Goal: Task Accomplishment & Management: Manage account settings

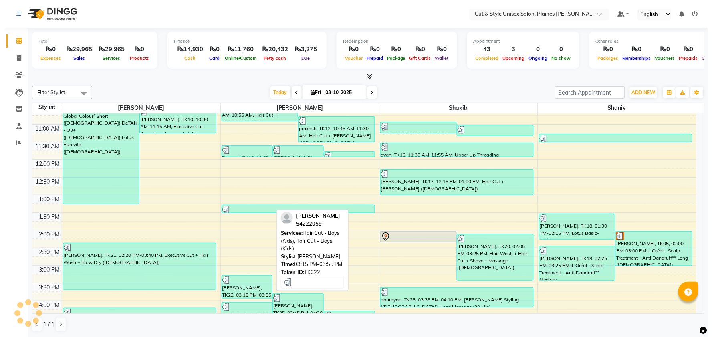
scroll to position [261, 0]
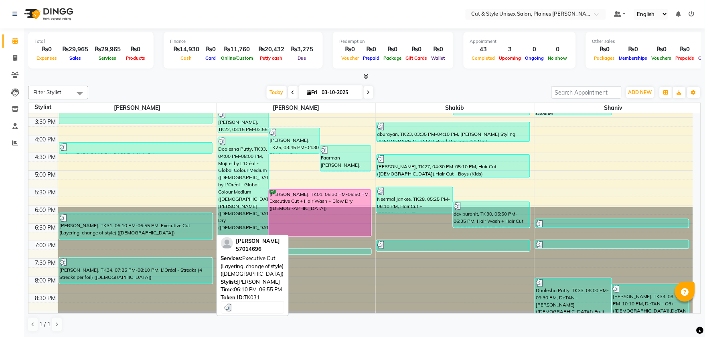
click at [175, 228] on div "[PERSON_NAME], TK31, 06:10 PM-06:55 PM, Executive Cut (Layering, change of styl…" at bounding box center [135, 227] width 153 height 26
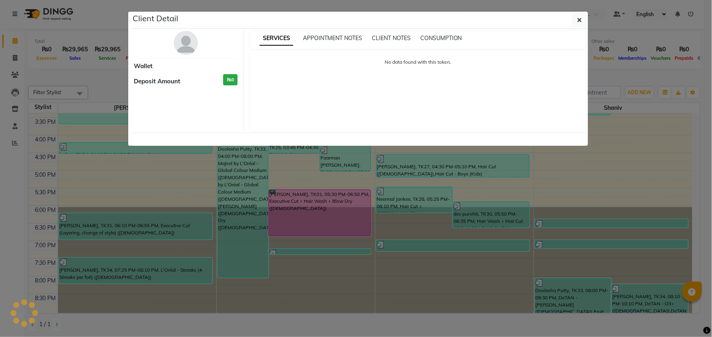
select select "3"
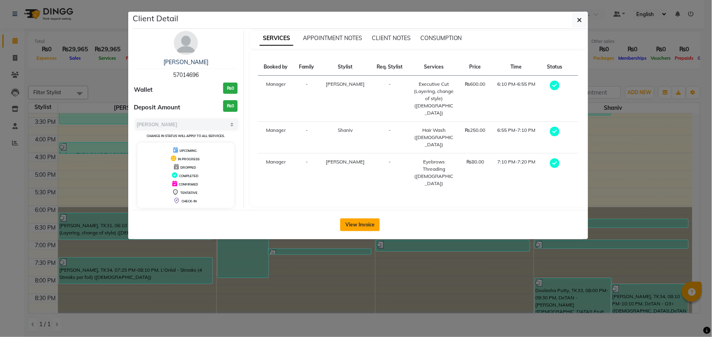
click at [358, 225] on button "View Invoice" at bounding box center [360, 225] width 40 height 13
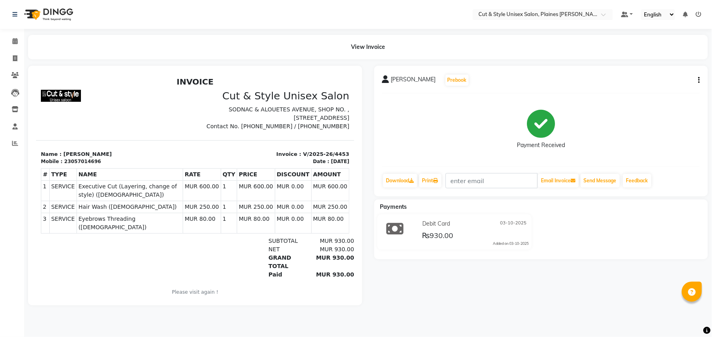
click at [57, 8] on img at bounding box center [47, 14] width 55 height 22
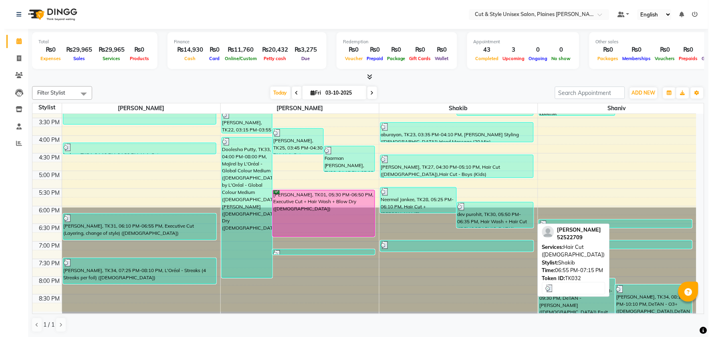
scroll to position [0, 0]
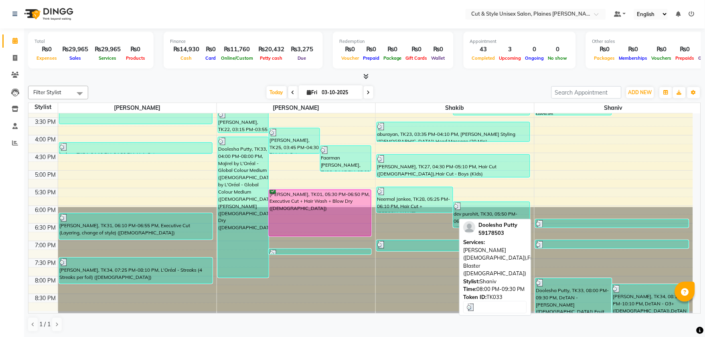
click at [557, 298] on div "Doolesha Putty, TK33, 08:00 PM-09:30 PM, DeTAN - [PERSON_NAME] ([DEMOGRAPHIC_DA…" at bounding box center [574, 296] width 76 height 34
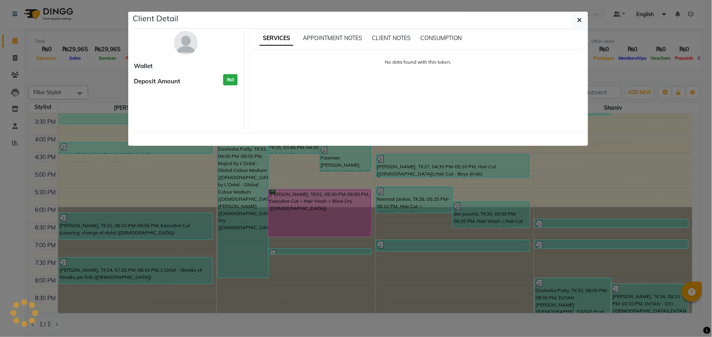
select select "3"
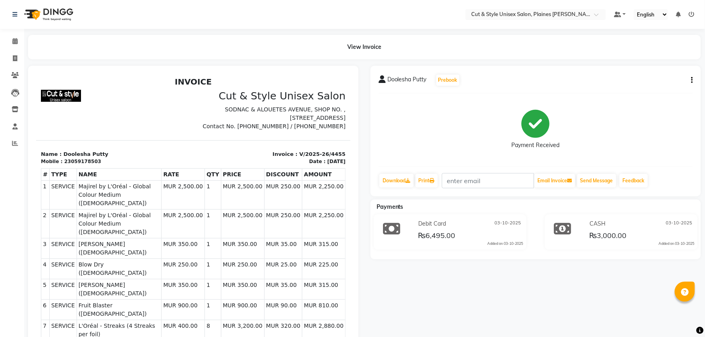
scroll to position [85, 0]
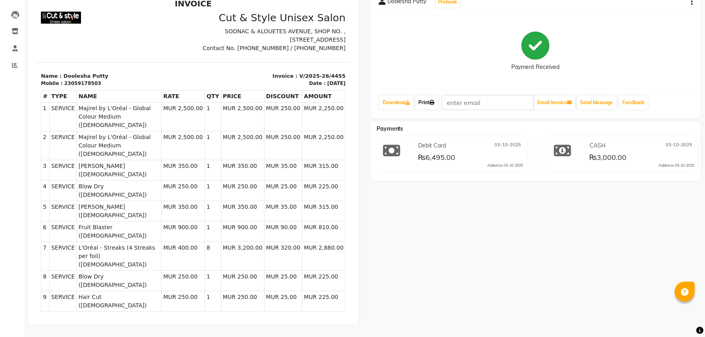
click at [432, 100] on icon at bounding box center [432, 102] width 5 height 5
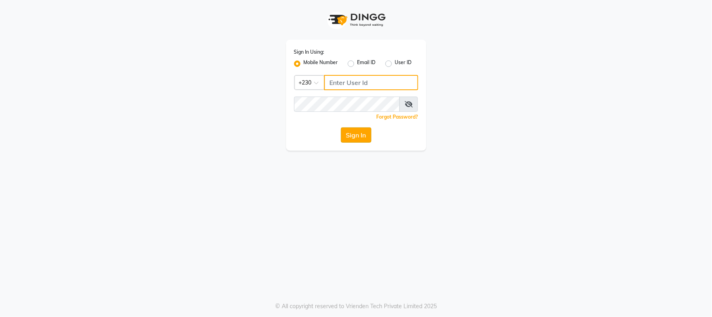
type input "59582222"
click at [355, 136] on button "Sign In" at bounding box center [356, 135] width 30 height 15
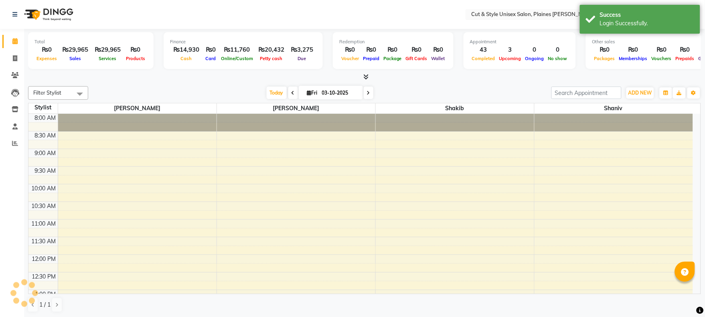
select select "en"
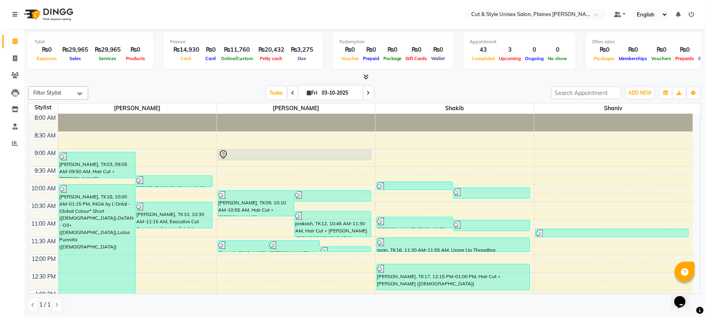
click at [691, 14] on icon at bounding box center [692, 15] width 6 height 6
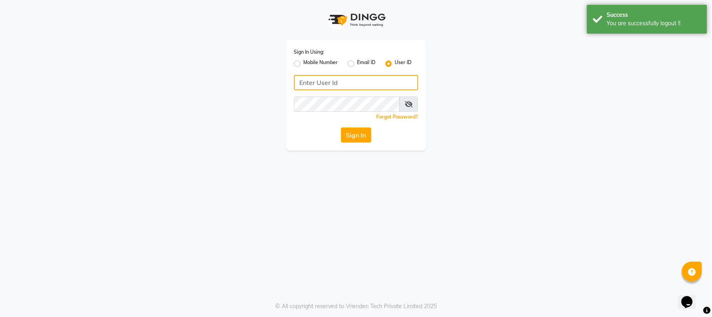
type input "59582222"
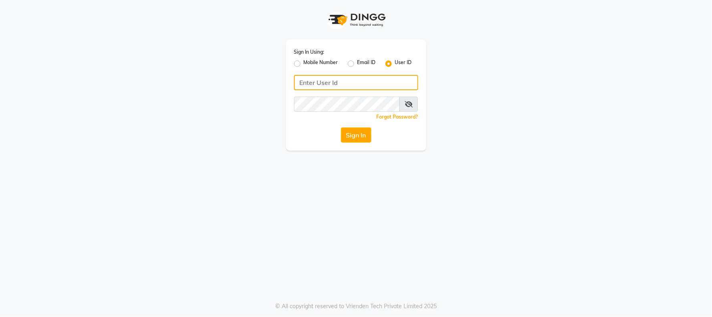
type input "59582222"
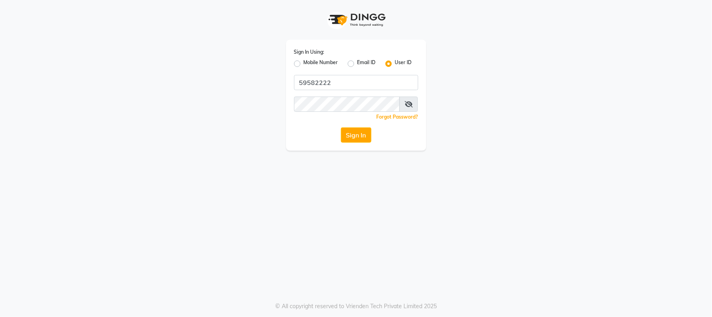
click at [304, 65] on label "Mobile Number" at bounding box center [321, 64] width 34 height 10
click at [304, 64] on input "Mobile Number" at bounding box center [306, 61] width 5 height 5
radio input "true"
radio input "false"
click at [311, 79] on div at bounding box center [308, 82] width 26 height 8
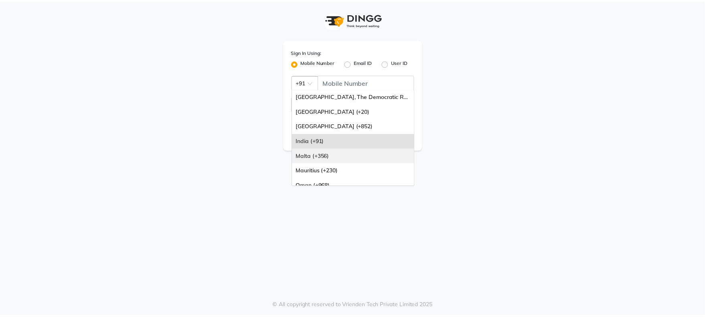
scroll to position [45, 0]
click at [311, 167] on div "Mauritius (+230)" at bounding box center [356, 171] width 123 height 15
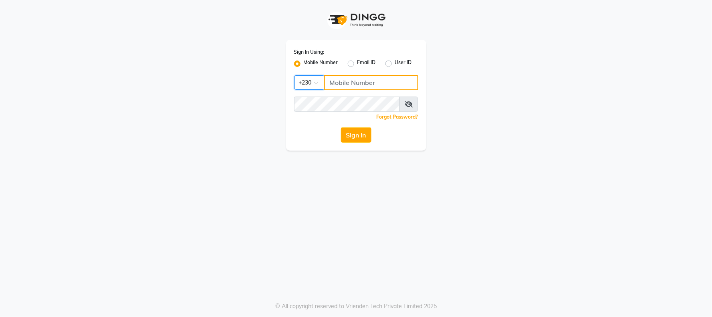
click at [346, 83] on input "Username" at bounding box center [371, 82] width 94 height 15
type input "59582222"
click at [341, 128] on button "Sign In" at bounding box center [356, 135] width 30 height 15
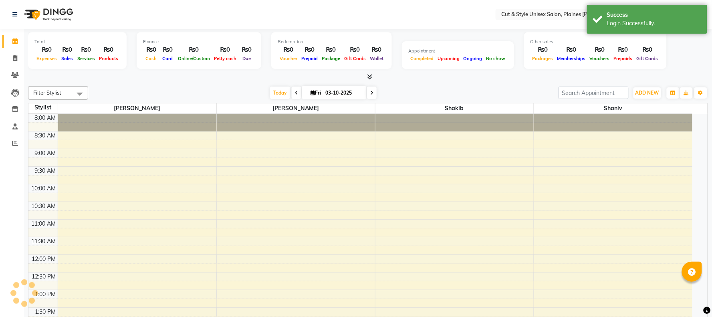
select select "en"
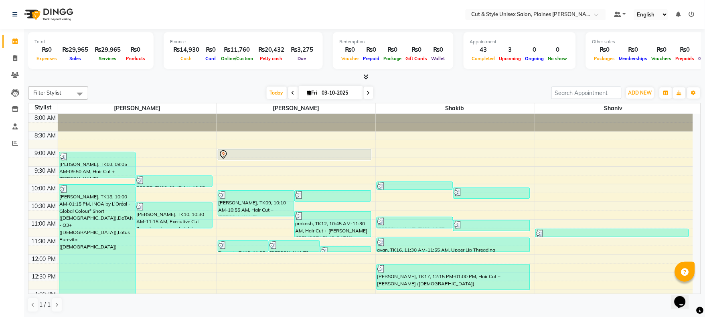
click at [364, 71] on div "Total ₨0 Expenses ₨29,965 Sales ₨29,965 Services ₨0 Products Finance ₨14,930 Ca…" at bounding box center [364, 51] width 673 height 39
click at [364, 75] on icon at bounding box center [366, 77] width 5 height 6
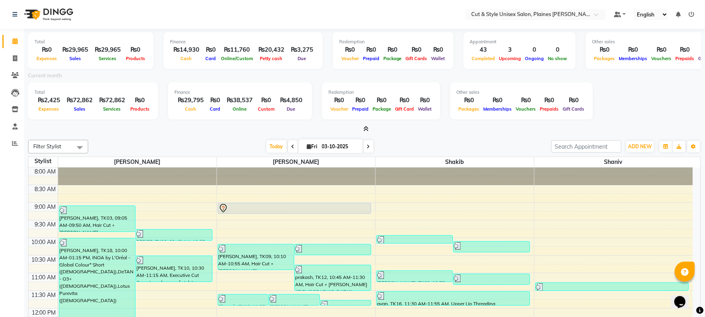
click at [366, 126] on icon at bounding box center [366, 129] width 5 height 6
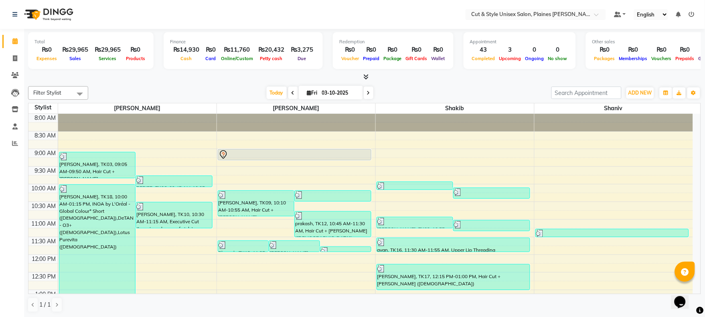
click at [688, 13] on ul "Default Panel My Panel English ENGLISH Español العربية मराठी हिंदी ગુજરાતી தமிழ…" at bounding box center [654, 14] width 89 height 11
click at [691, 14] on icon at bounding box center [692, 15] width 6 height 6
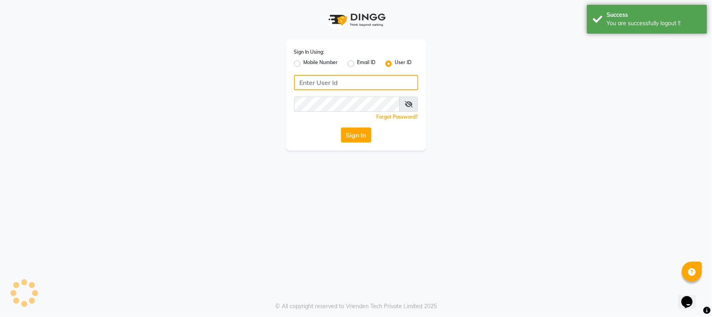
type input "59582222"
